Goal: Check status: Check status

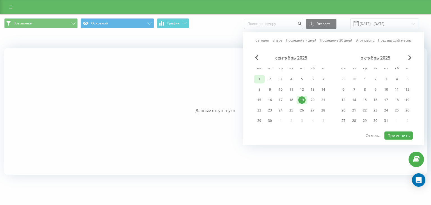
click at [258, 78] on div "1" at bounding box center [259, 79] width 7 height 7
click at [261, 111] on div "22" at bounding box center [259, 110] width 7 height 7
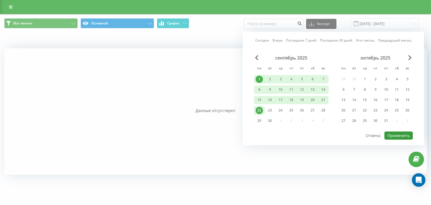
click at [395, 134] on button "Применить" at bounding box center [399, 135] width 28 height 8
type input "01.09.2025 - 22.09.2025"
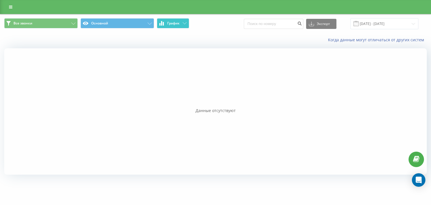
click at [174, 26] on button "График" at bounding box center [173, 23] width 32 height 10
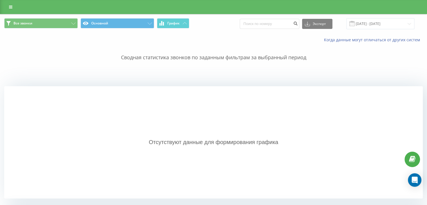
click at [169, 53] on p "Сводная статистика звонков по заданным фильтрам за выбранный период" at bounding box center [213, 52] width 419 height 19
click at [391, 26] on input "01.09.2025 - 22.09.2025" at bounding box center [381, 23] width 68 height 11
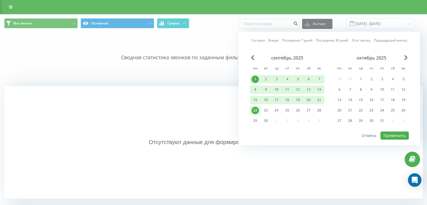
click at [256, 109] on div "22" at bounding box center [255, 110] width 7 height 7
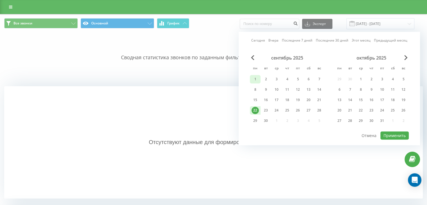
click at [254, 79] on div "1" at bounding box center [255, 79] width 7 height 7
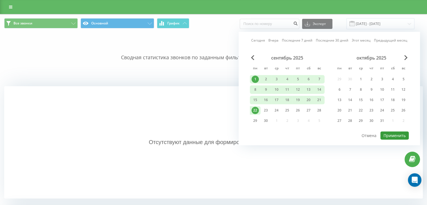
click at [392, 136] on button "Применить" at bounding box center [395, 135] width 28 height 8
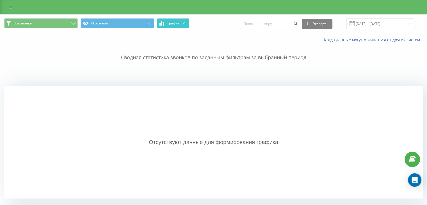
click at [180, 21] on button "График" at bounding box center [173, 23] width 32 height 10
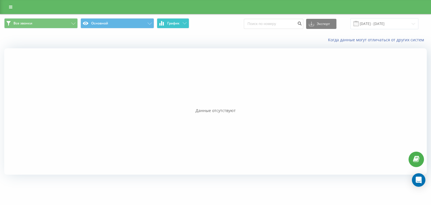
click at [180, 21] on button "График" at bounding box center [173, 23] width 32 height 10
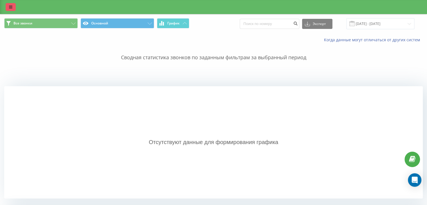
click at [7, 5] on link at bounding box center [11, 7] width 10 height 8
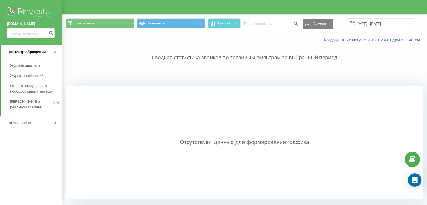
click at [39, 57] on link "Центр обращений" at bounding box center [31, 51] width 61 height 13
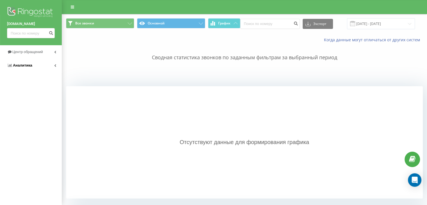
click at [34, 66] on link "Аналитика" at bounding box center [31, 65] width 62 height 13
click at [27, 50] on span "Центр обращений" at bounding box center [28, 52] width 32 height 4
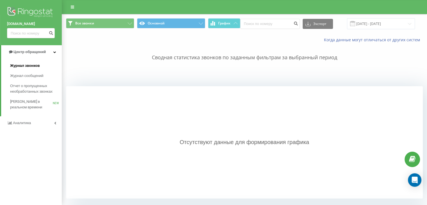
click at [26, 65] on span "Журнал звонков" at bounding box center [24, 66] width 29 height 6
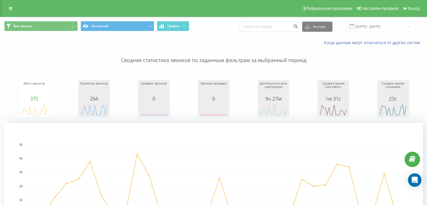
click at [106, 55] on p "Сводная статистика звонков по заданным фильтрам за выбранный период" at bounding box center [213, 54] width 419 height 19
